Goal: Task Accomplishment & Management: Manage account settings

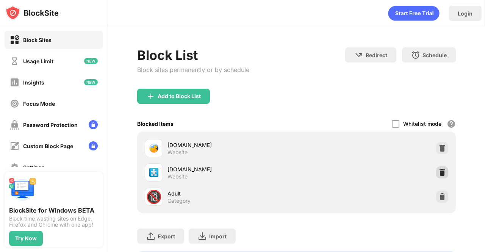
click at [439, 169] on img at bounding box center [443, 173] width 8 height 8
